Goal: Obtain resource: Download file/media

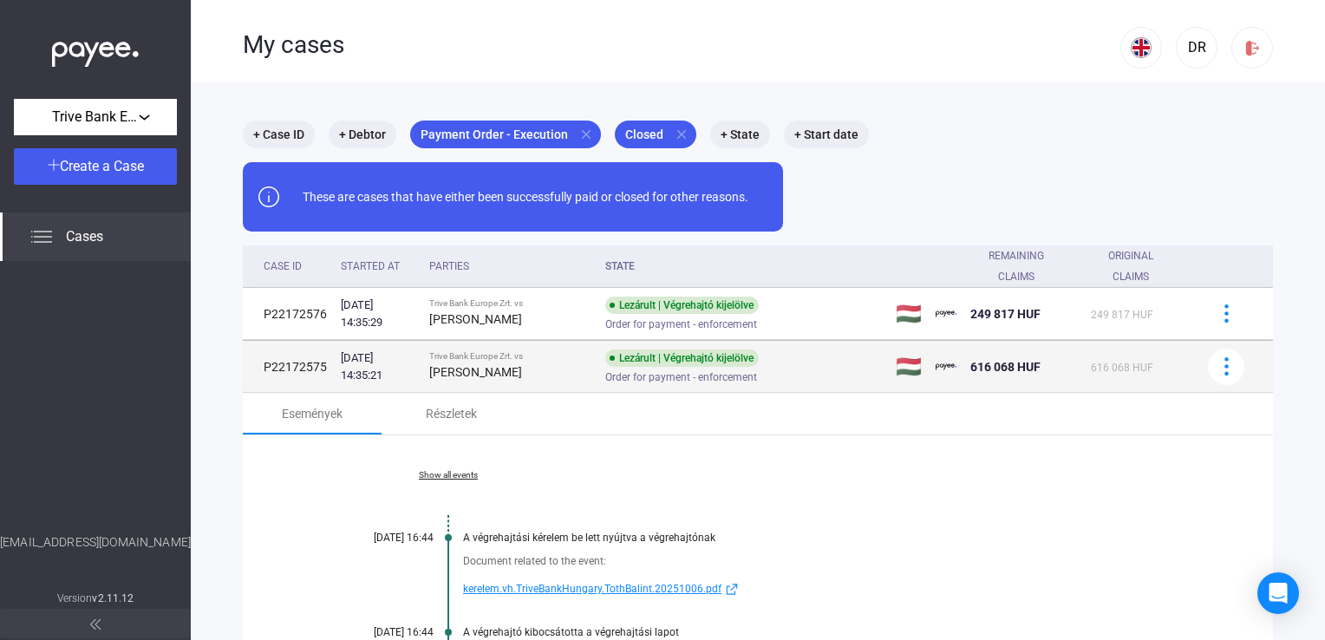
scroll to position [256, 0]
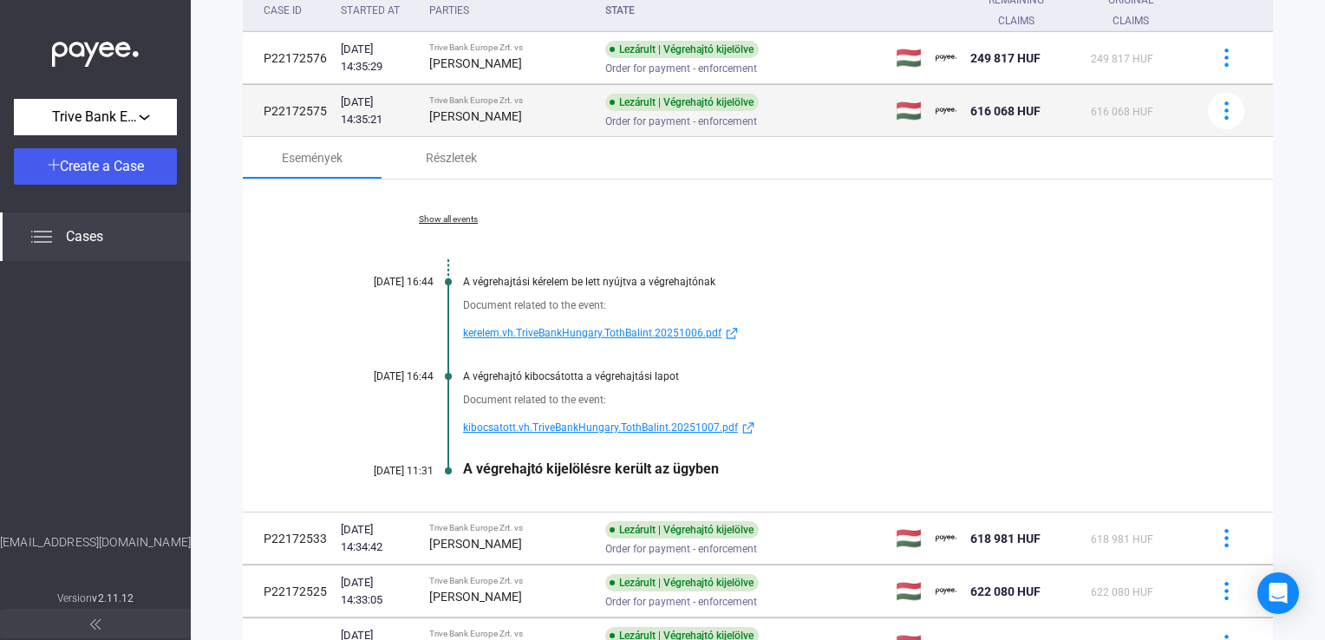
click at [520, 115] on div "[PERSON_NAME]" at bounding box center [510, 116] width 163 height 21
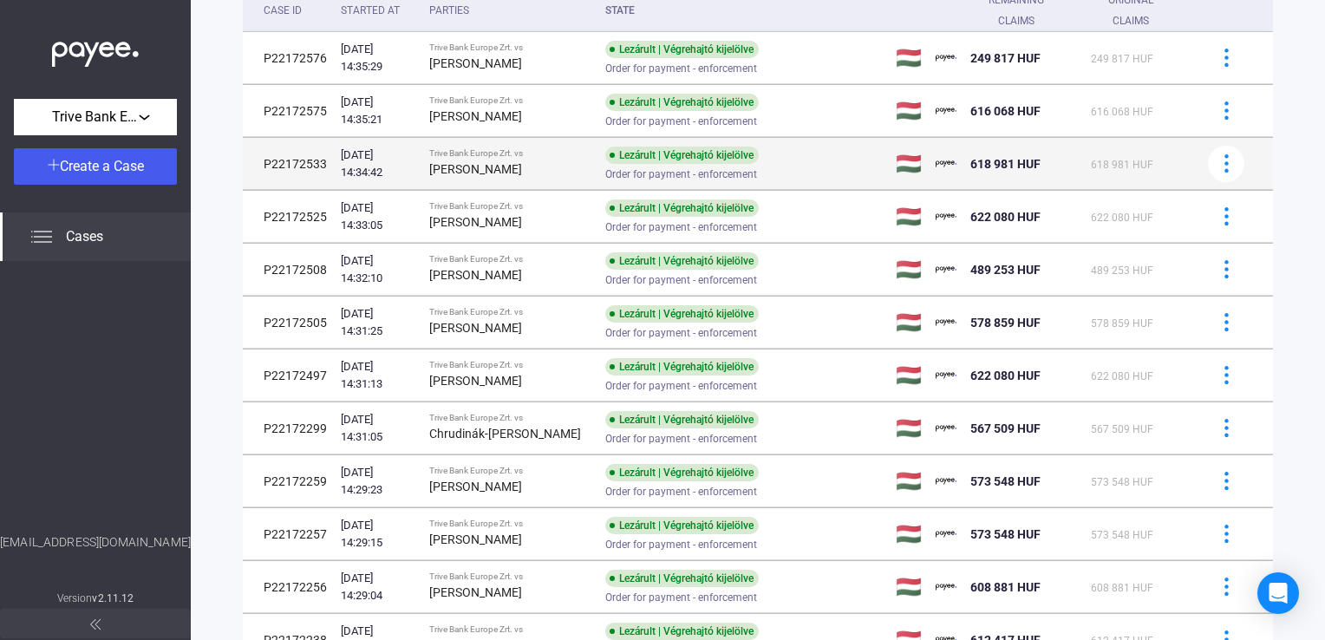
click at [530, 151] on div "Trive Bank Europe Zrt. vs" at bounding box center [510, 153] width 163 height 10
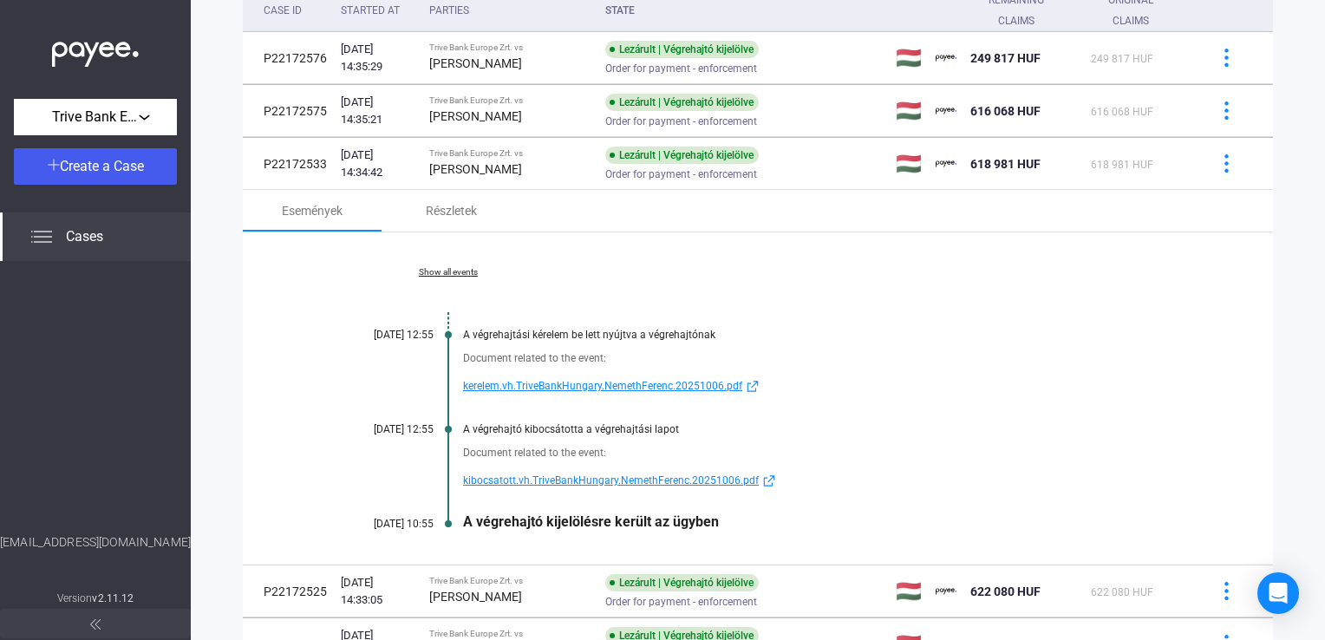
click at [593, 473] on span "kibocsatott.vh.TriveBankHungary.NemethFerenc.20251006.pdf" at bounding box center [611, 480] width 296 height 21
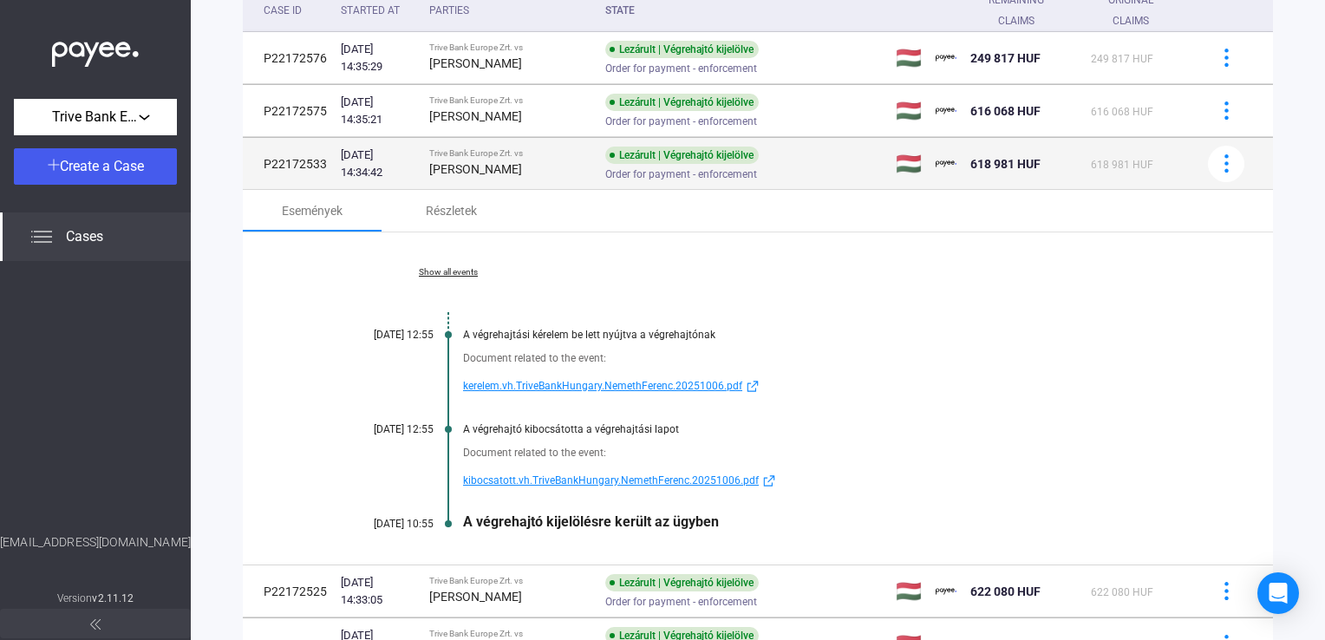
click at [506, 149] on div "Trive Bank Europe Zrt. vs" at bounding box center [510, 153] width 163 height 10
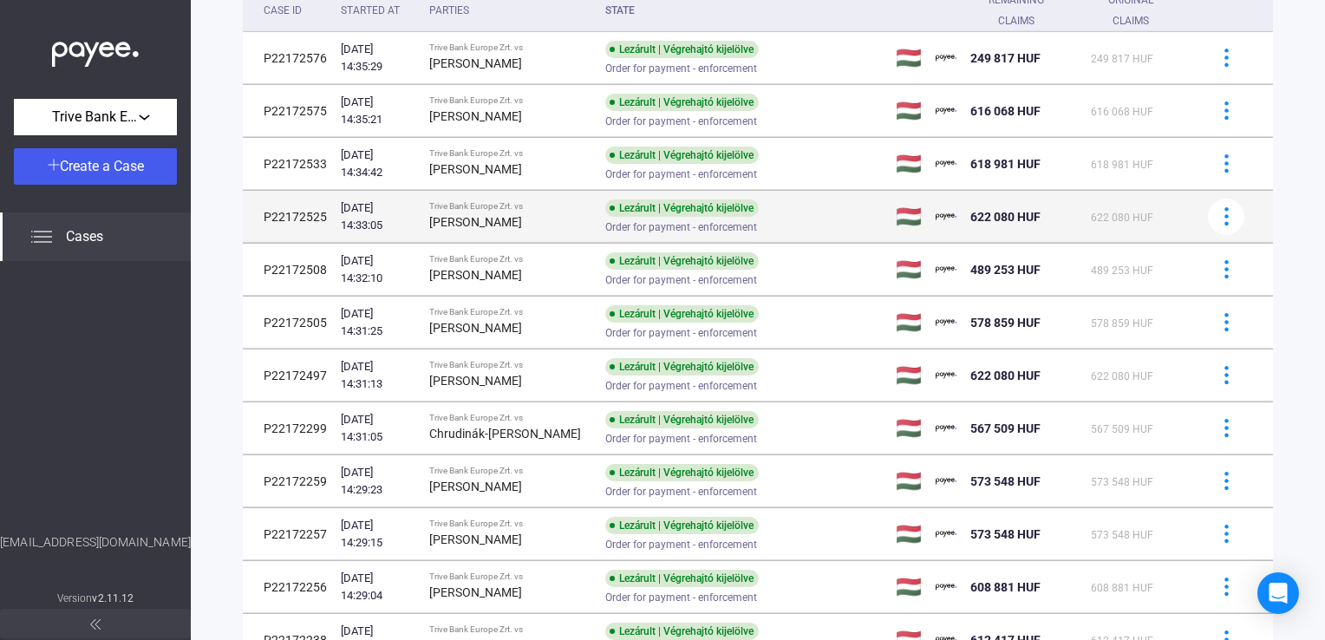
click at [867, 221] on div "Order for payment - enforcement" at bounding box center [743, 226] width 277 height 13
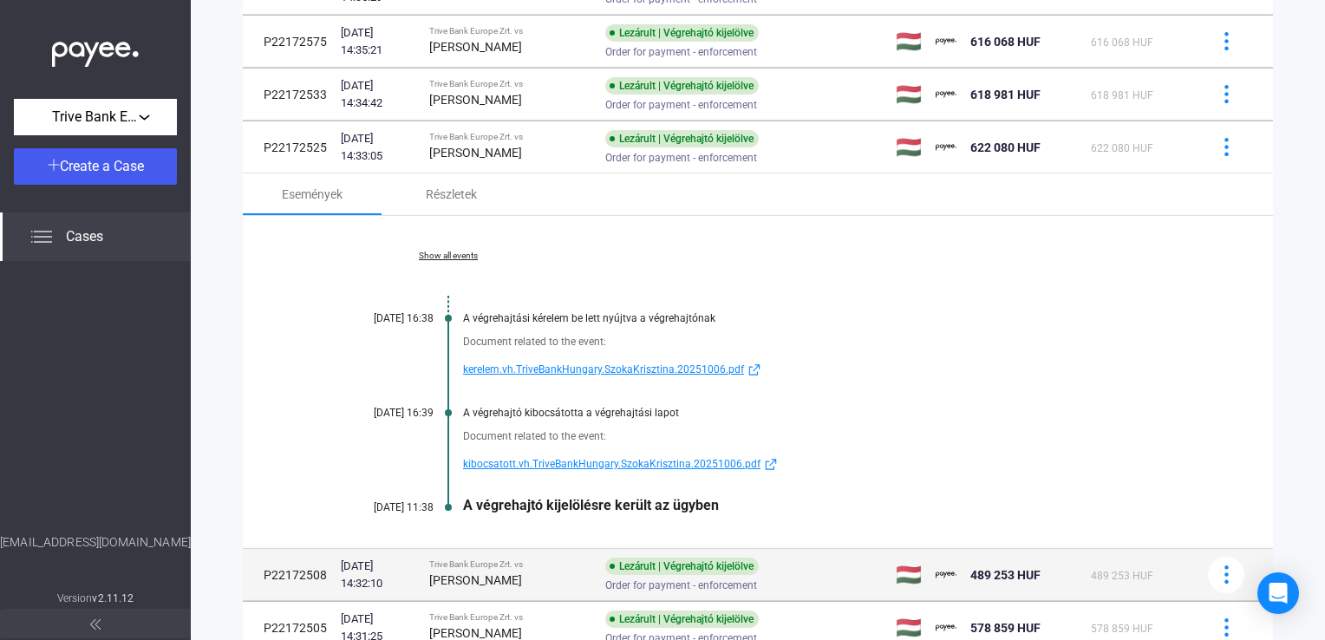
scroll to position [429, 0]
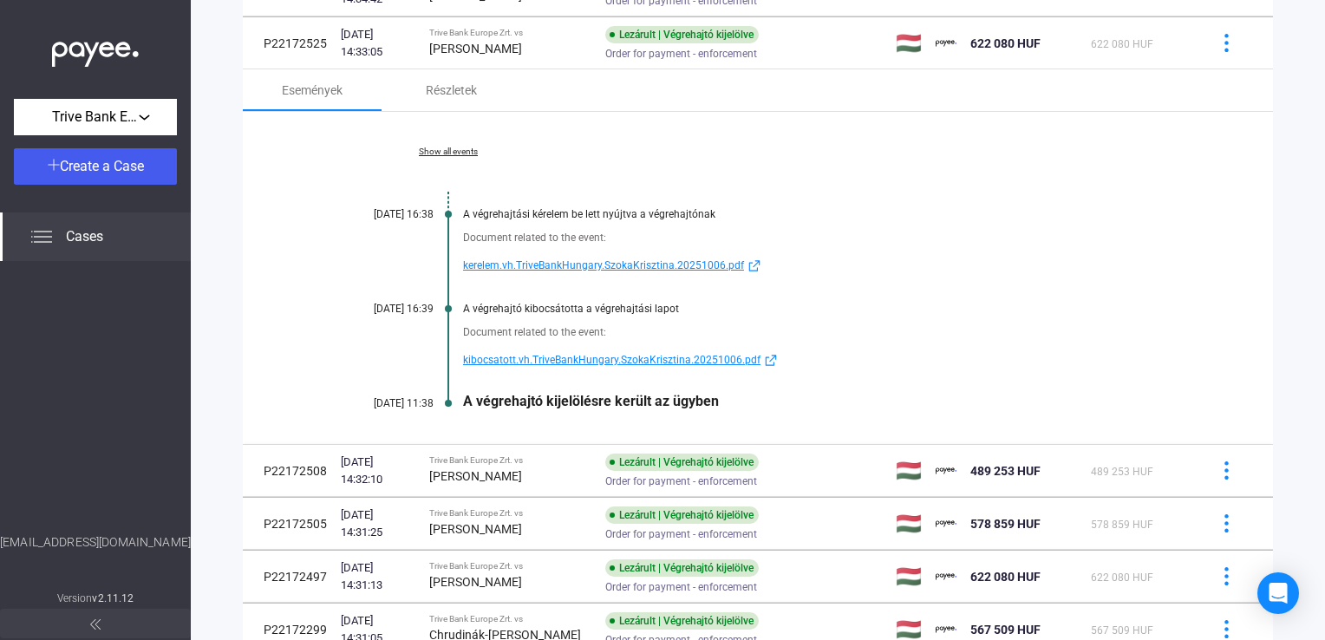
click at [553, 355] on span "kibocsatott.vh.TriveBankHungary.SzokaKrisztina.20251006.pdf" at bounding box center [611, 359] width 297 height 21
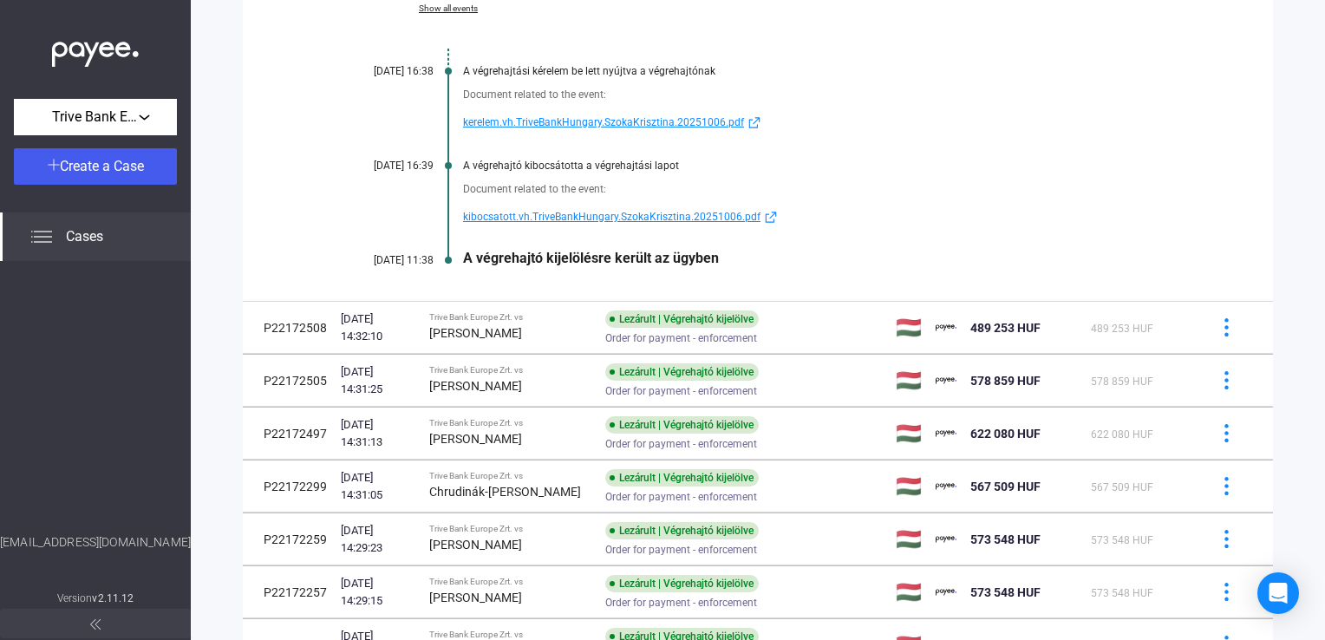
scroll to position [602, 0]
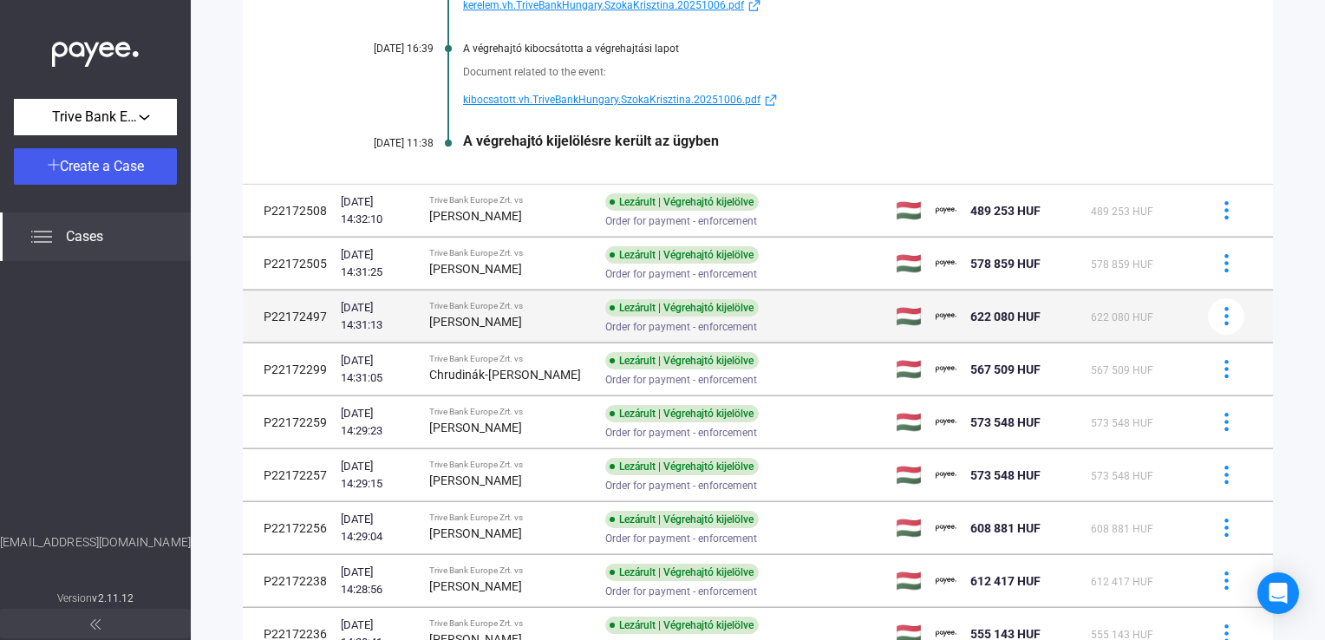
click at [503, 319] on strong "[PERSON_NAME]" at bounding box center [475, 322] width 93 height 14
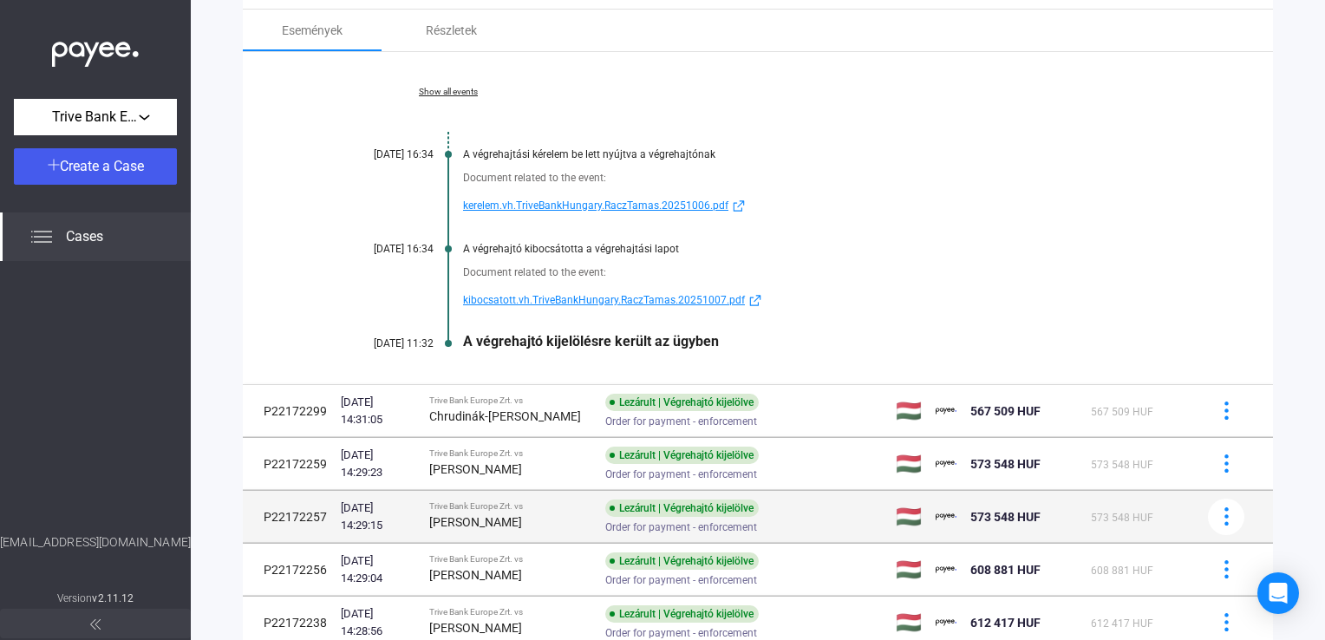
scroll to position [474, 0]
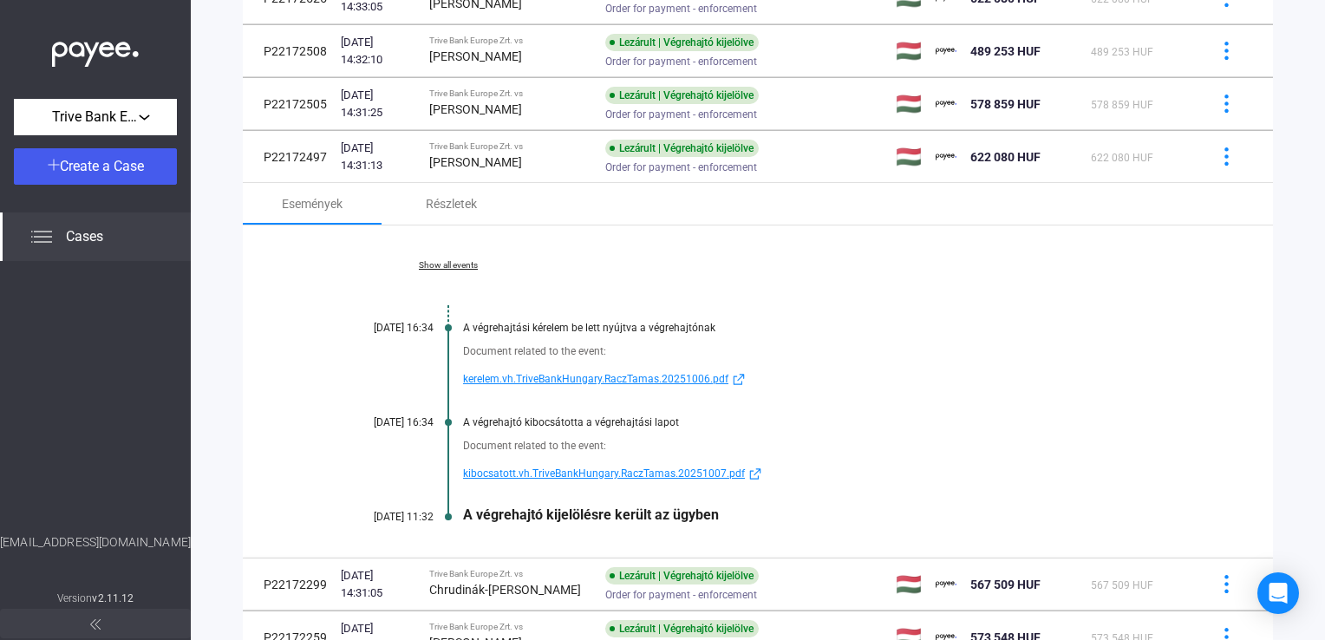
click at [550, 470] on span "kibocsatott.vh.TriveBankHungary.RaczTamas.20251007.pdf" at bounding box center [604, 473] width 282 height 21
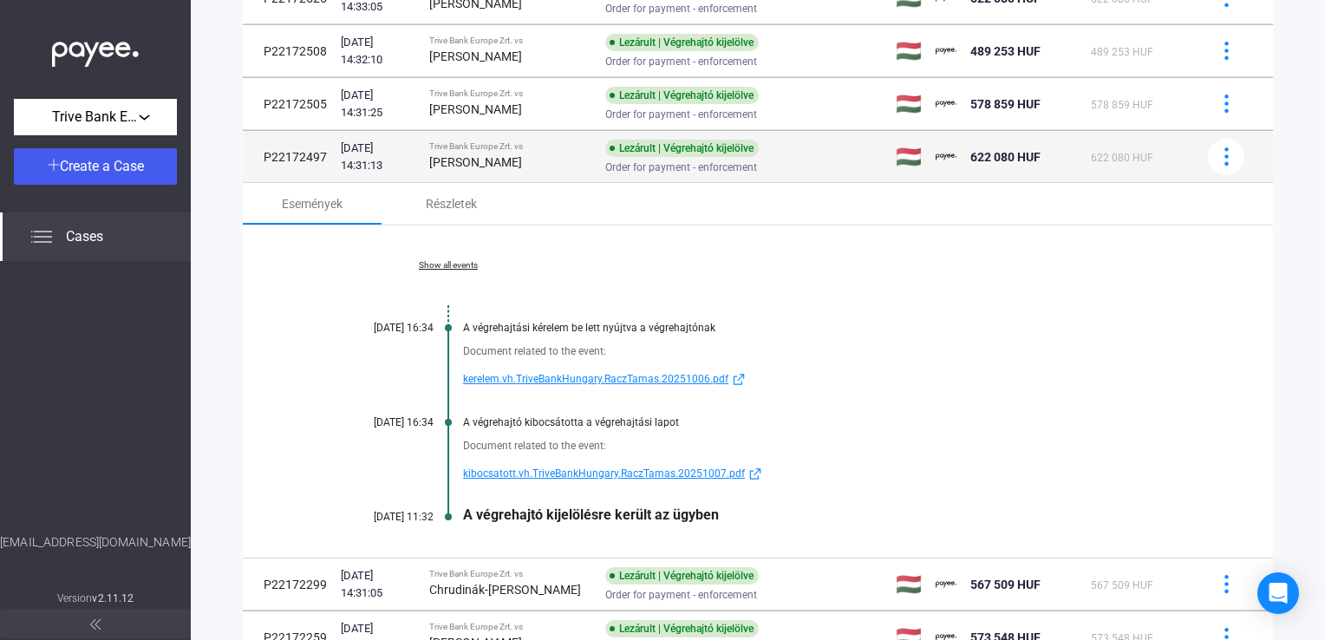
click at [490, 144] on div "Trive Bank Europe Zrt. vs" at bounding box center [510, 146] width 163 height 10
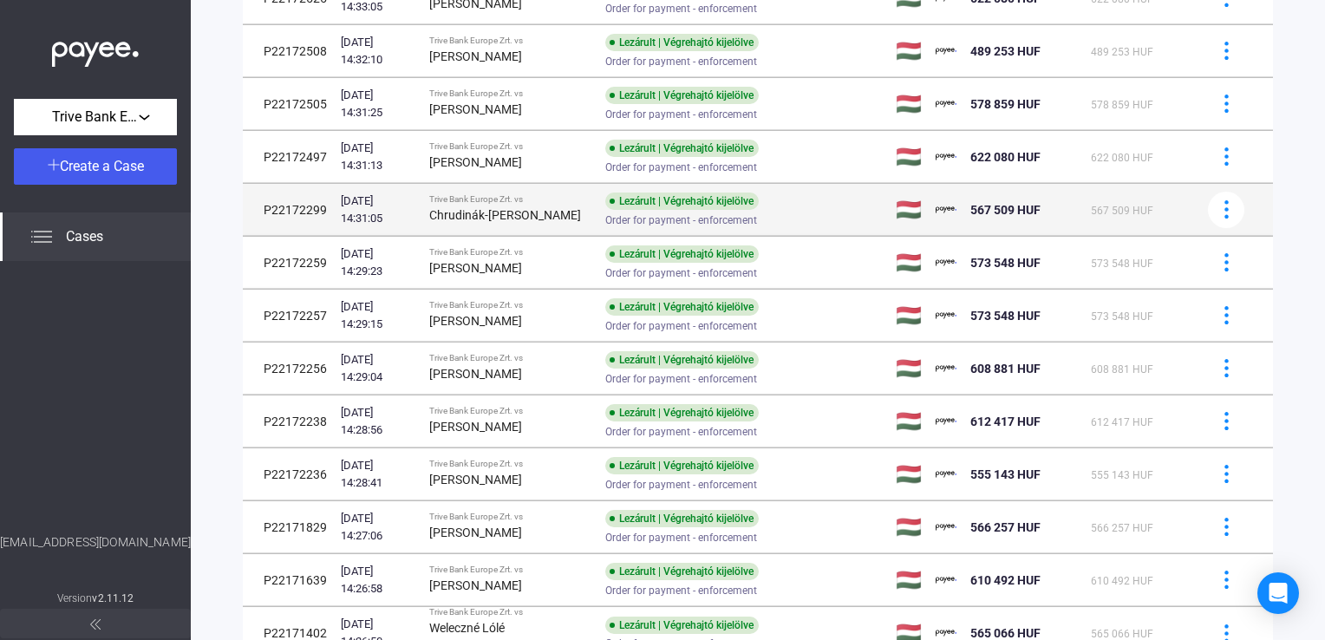
drag, startPoint x: 447, startPoint y: 205, endPoint x: 499, endPoint y: 206, distance: 52.0
click at [499, 206] on td "Trive Bank Europe Zrt. vs Chrudinák-[PERSON_NAME]" at bounding box center [510, 210] width 177 height 52
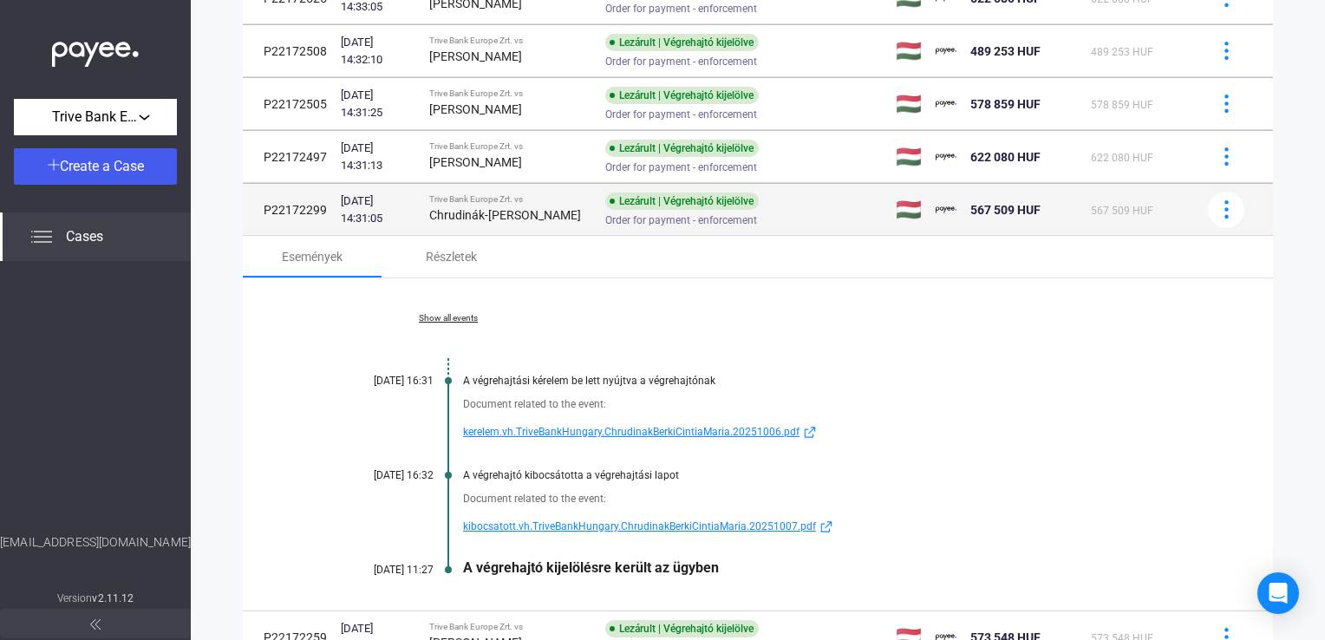
click at [465, 208] on strong "Chrudinák-[PERSON_NAME]" at bounding box center [505, 215] width 152 height 14
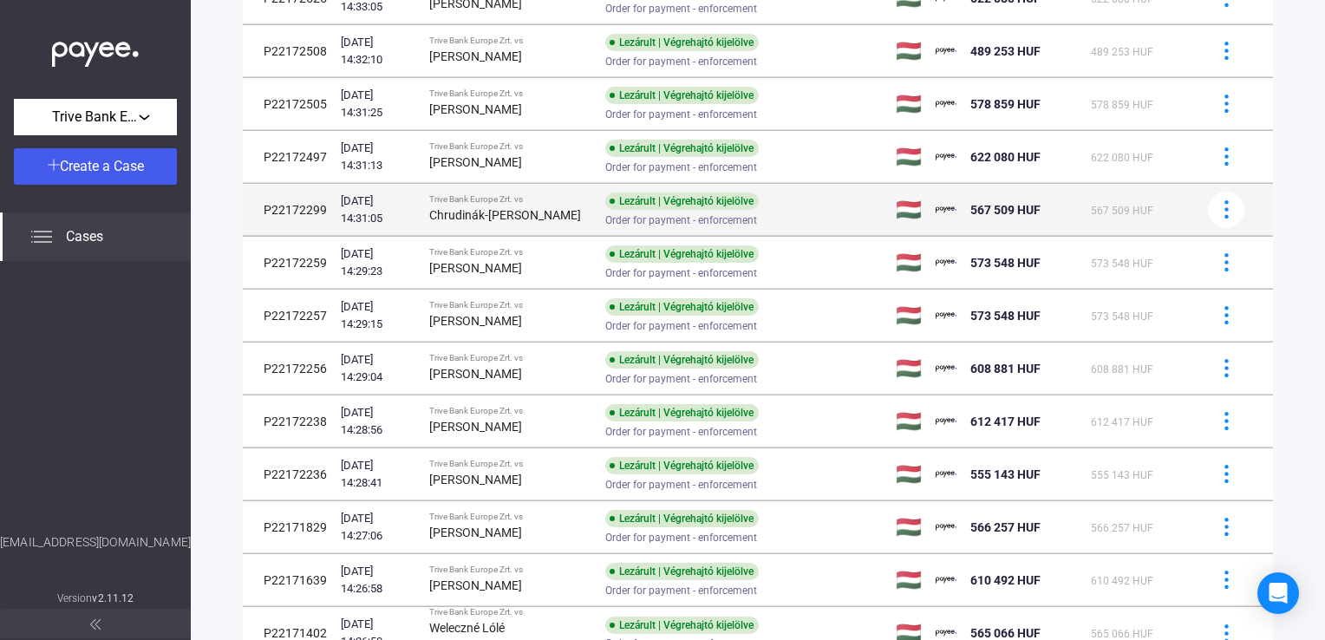
drag, startPoint x: 449, startPoint y: 199, endPoint x: 478, endPoint y: 219, distance: 34.9
click at [478, 219] on strong "Chrudinák-[PERSON_NAME]" at bounding box center [505, 215] width 152 height 14
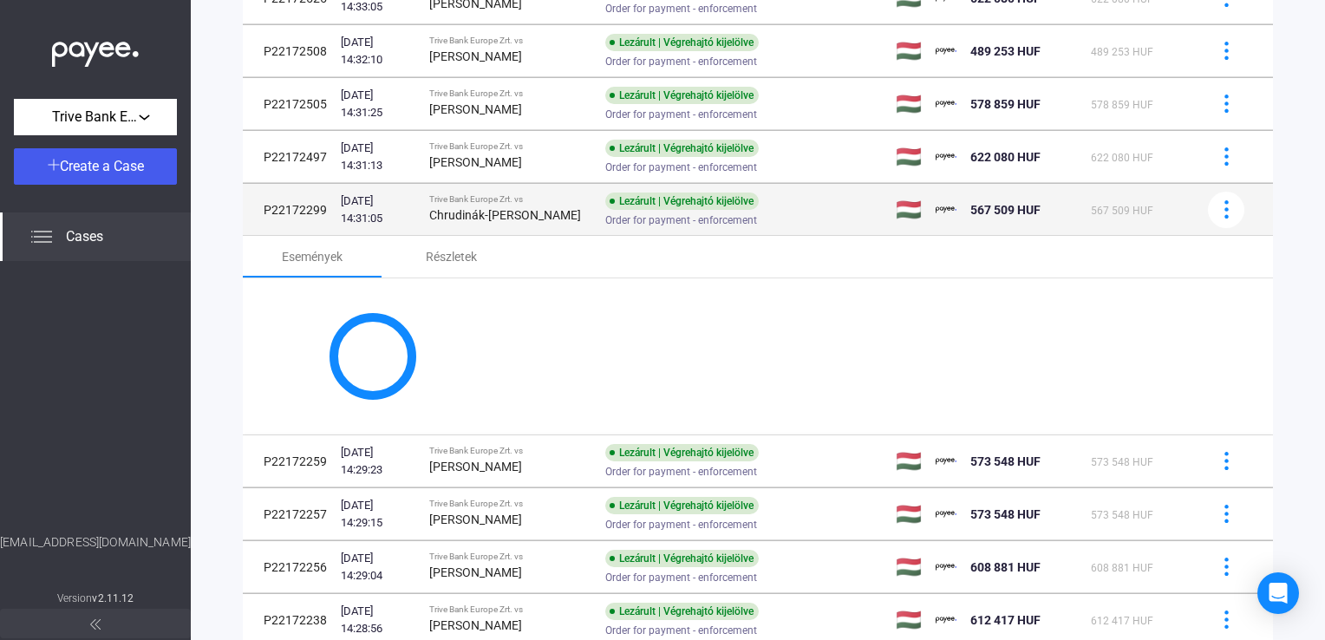
copy strong "Chrudinák-[PERSON_NAME]"
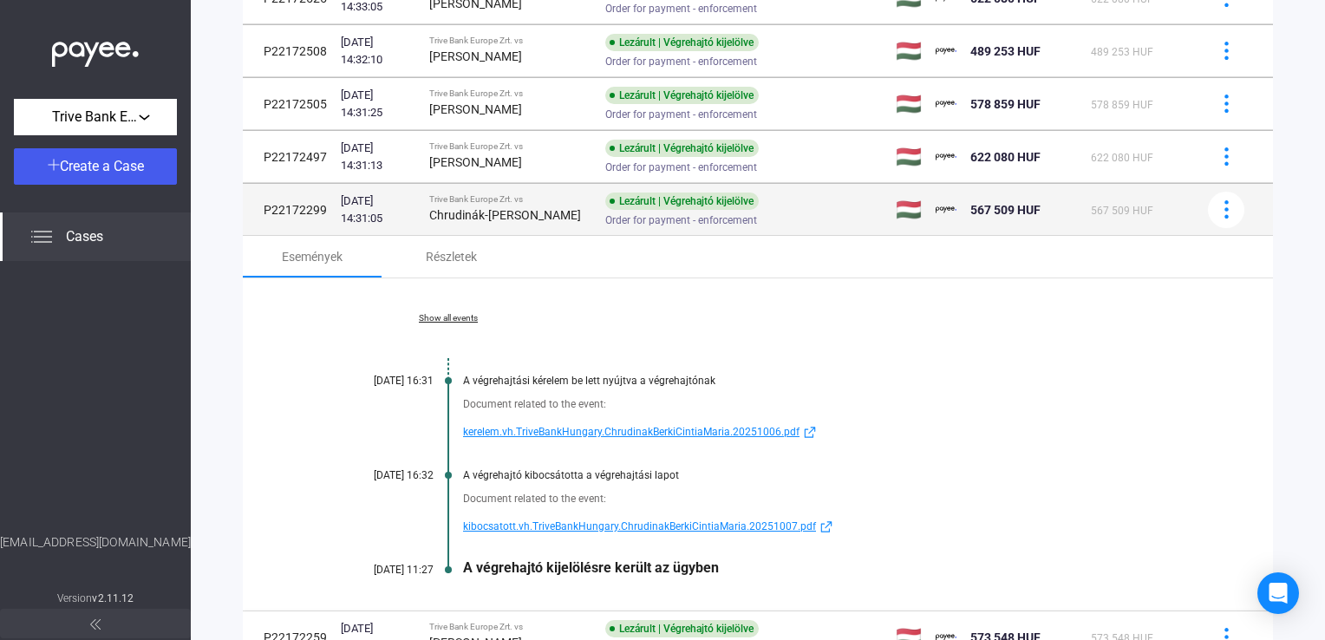
click at [466, 210] on strong "Chrudinák-[PERSON_NAME]" at bounding box center [505, 215] width 152 height 14
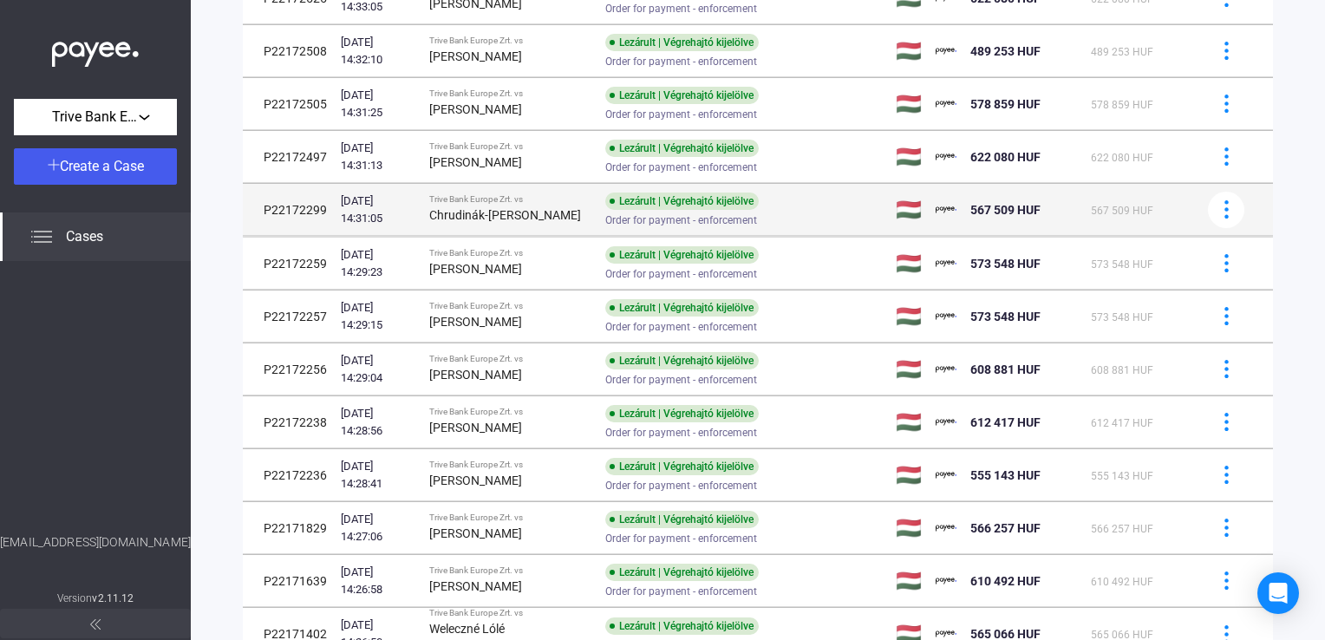
click at [466, 210] on strong "Chrudinák-[PERSON_NAME]" at bounding box center [505, 215] width 152 height 14
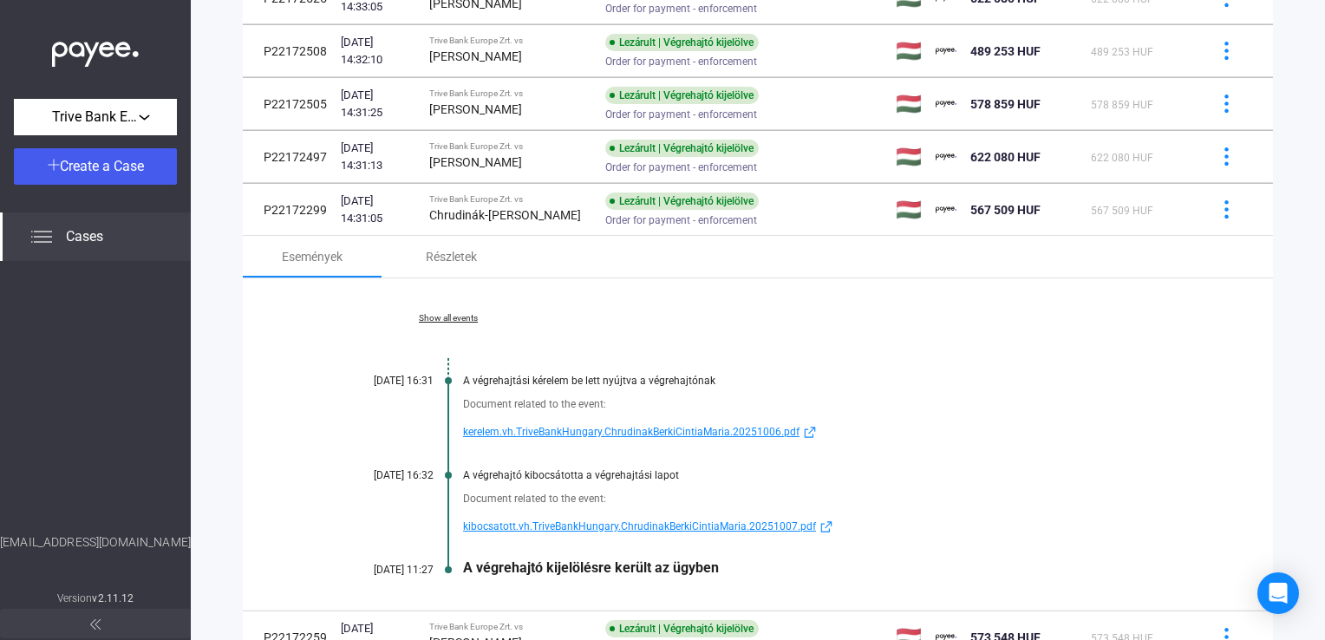
click at [550, 520] on span "kibocsatott.vh.TriveBankHungary.ChrudinakBerkiCintiaMaria.20251007.pdf" at bounding box center [639, 526] width 353 height 21
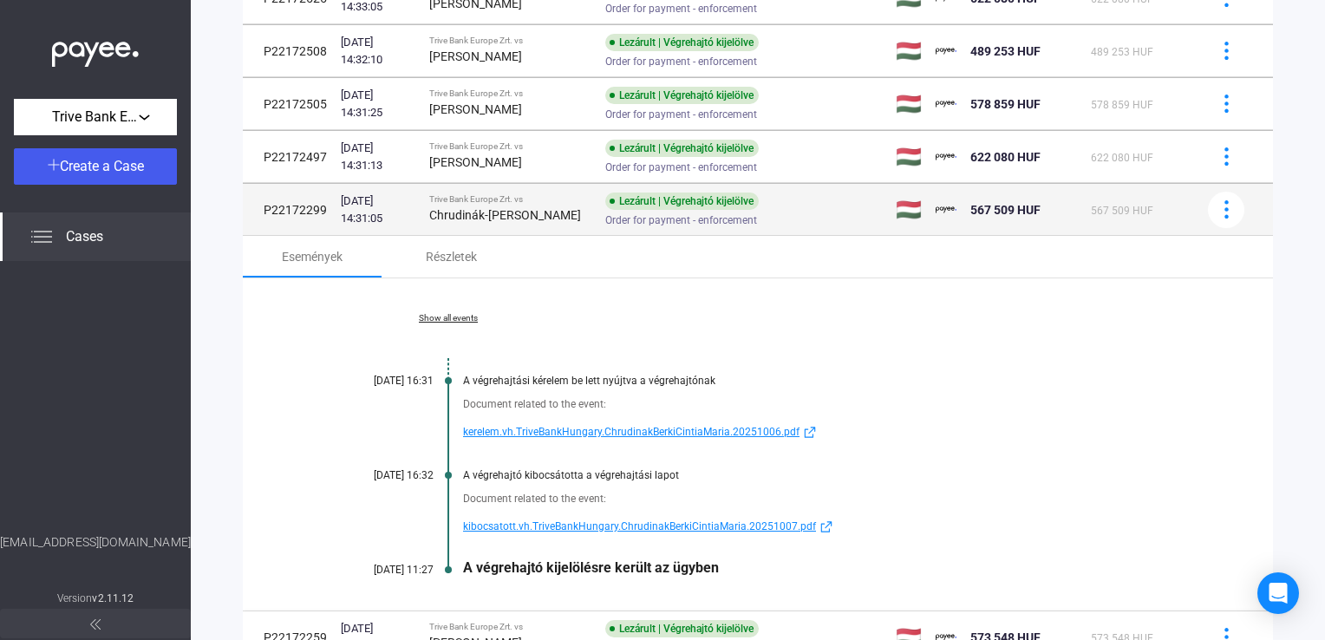
click at [507, 208] on strong "Chrudinák-[PERSON_NAME]" at bounding box center [505, 215] width 152 height 14
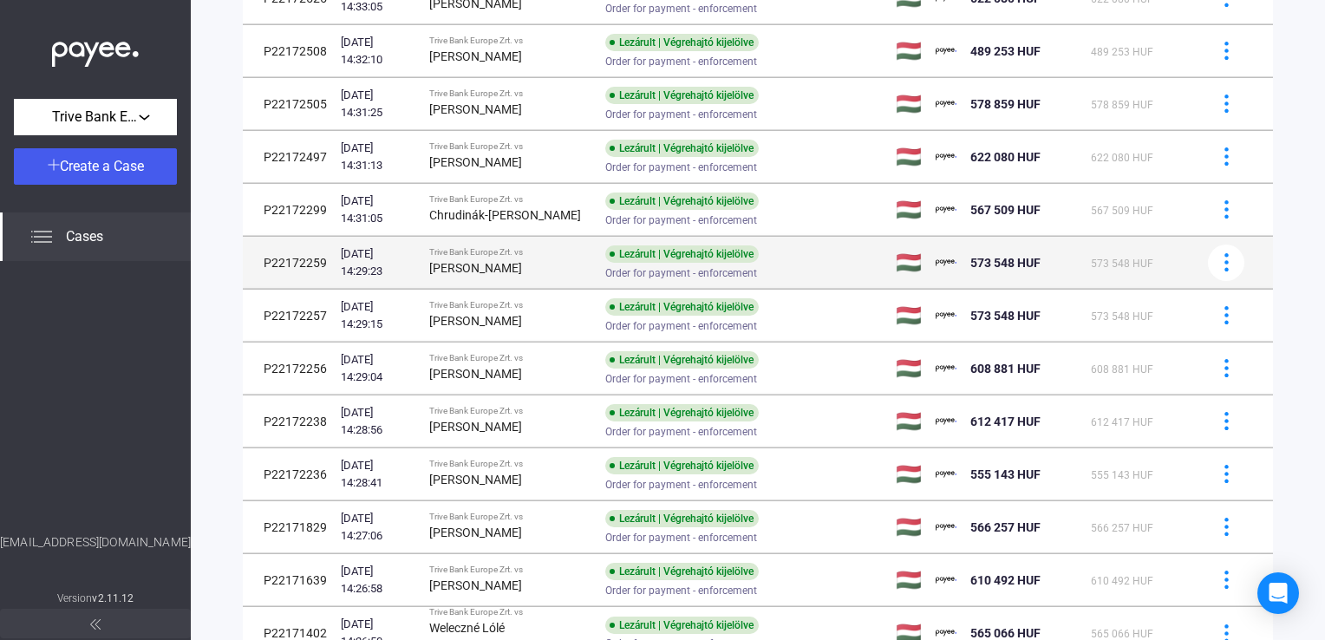
click at [507, 262] on strong "[PERSON_NAME]" at bounding box center [475, 268] width 93 height 14
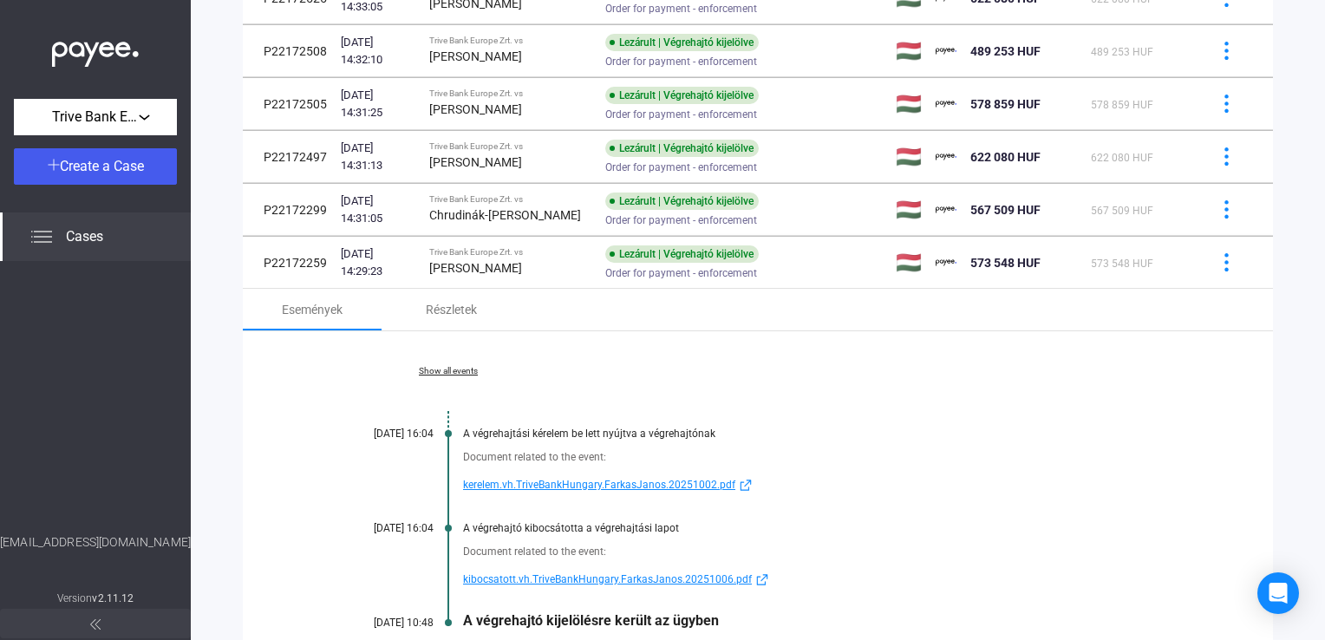
click at [635, 572] on span "kibocsatott.vh.TriveBankHungary.FarkasJanos.20251006.pdf" at bounding box center [607, 579] width 289 height 21
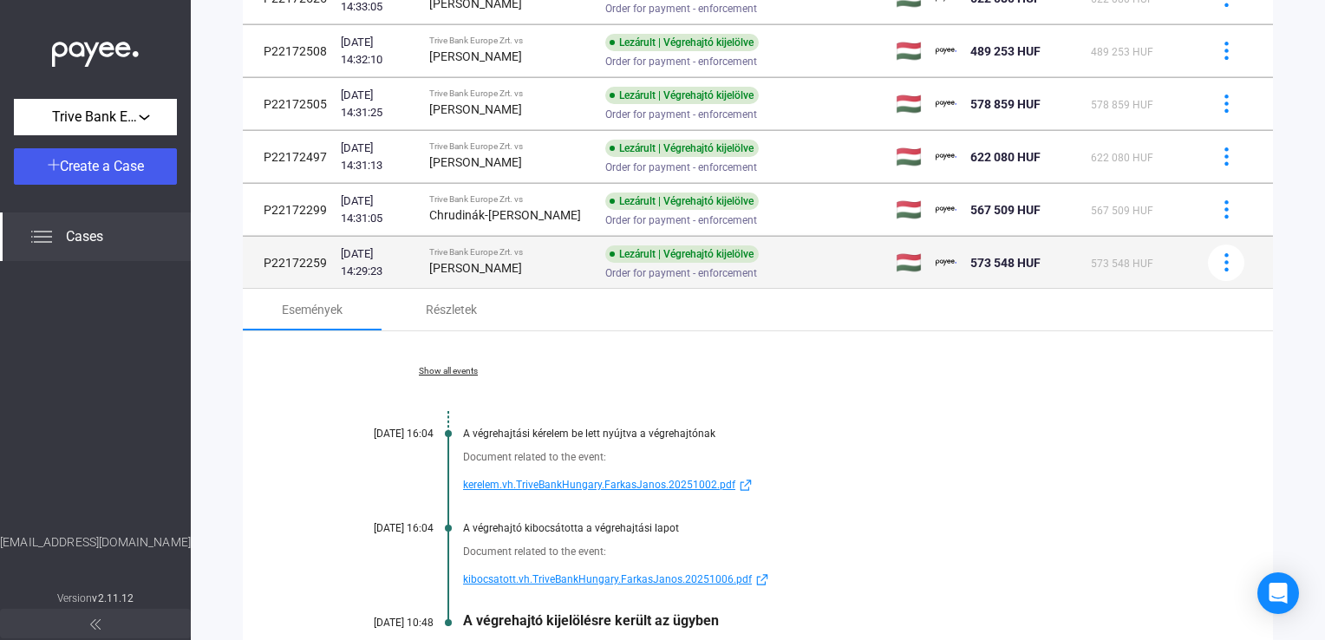
click at [521, 244] on td "Trive Bank Europe Zrt. vs [PERSON_NAME]" at bounding box center [510, 263] width 177 height 52
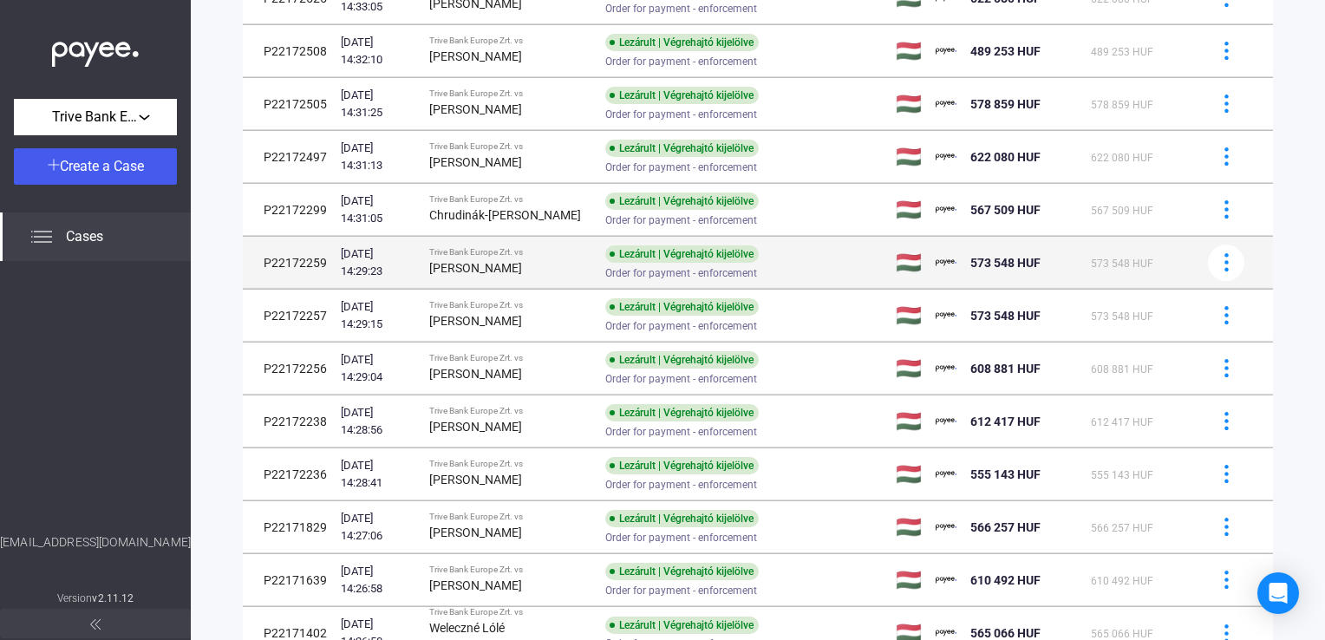
scroll to position [561, 0]
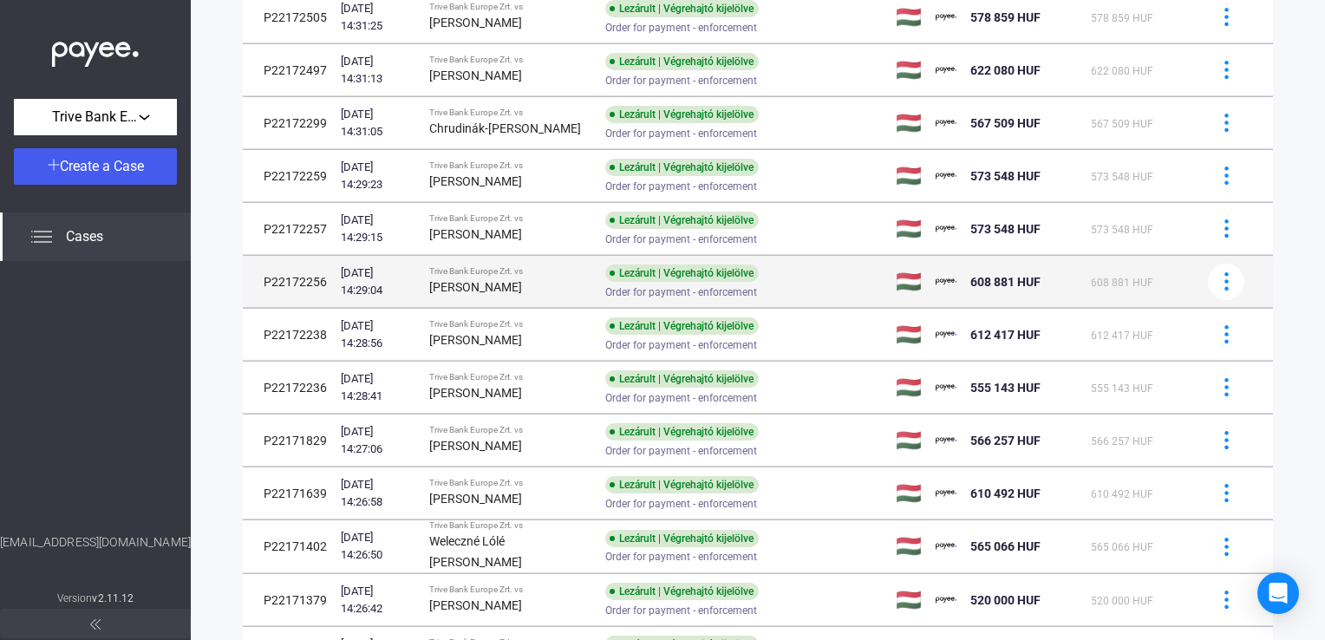
click at [528, 269] on div "Trive Bank Europe Zrt. vs" at bounding box center [510, 271] width 163 height 10
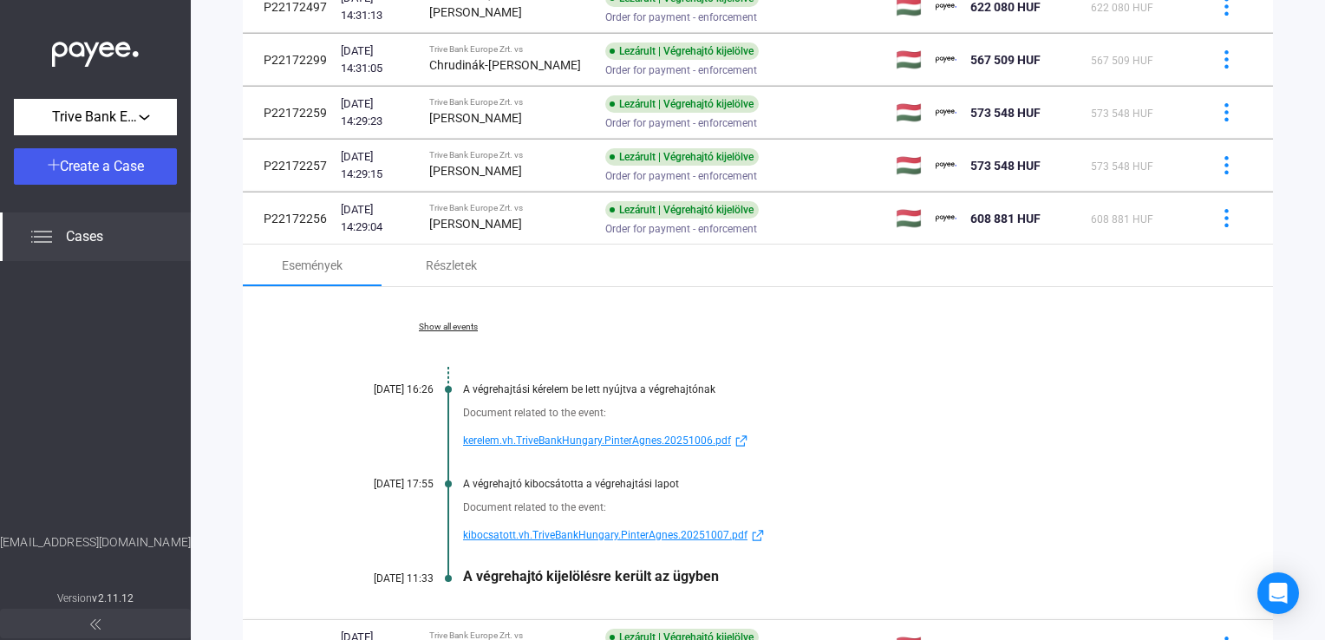
scroll to position [734, 0]
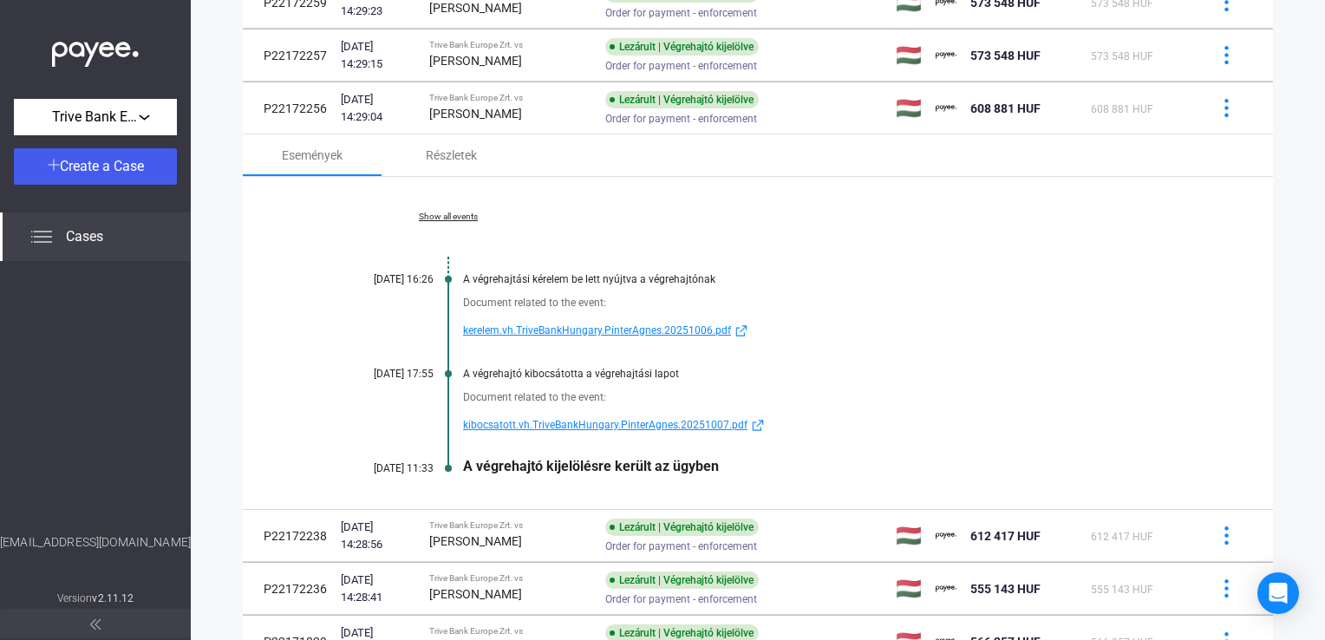
click at [534, 421] on span "kibocsatott.vh.TriveBankHungary.PinterAgnes.20251007.pdf" at bounding box center [605, 424] width 284 height 21
click at [533, 425] on span "kibocsatott.vh.TriveBankHungary.PinterAgnes.20251007.pdf" at bounding box center [605, 424] width 284 height 21
